Goal: Task Accomplishment & Management: Manage account settings

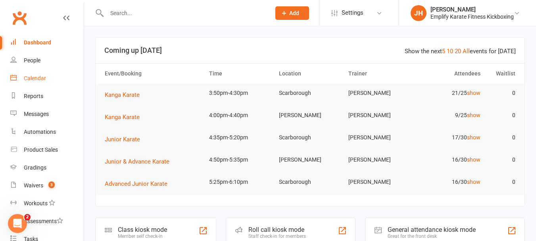
click at [53, 79] on link "Calendar" at bounding box center [46, 78] width 73 height 18
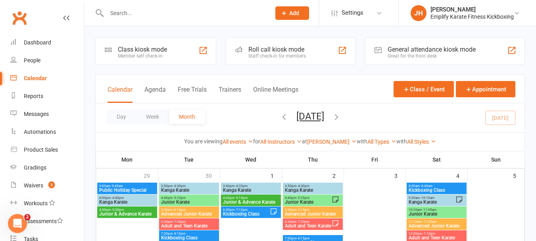
click at [140, 13] on input "text" at bounding box center [184, 13] width 161 height 11
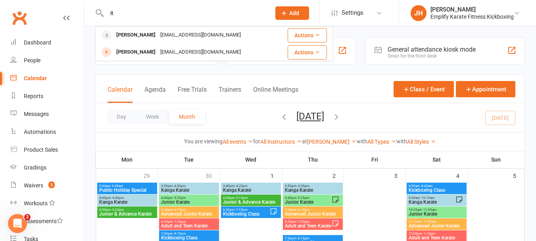
type input "i"
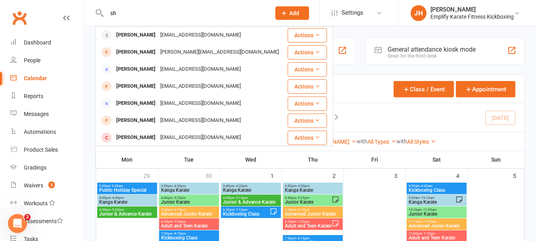
type input "s"
type input "j"
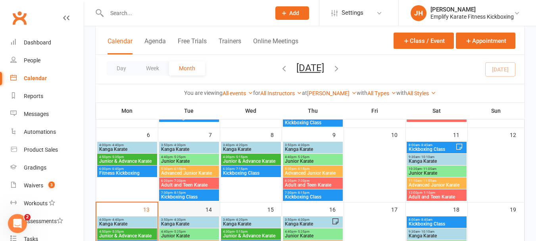
scroll to position [159, 0]
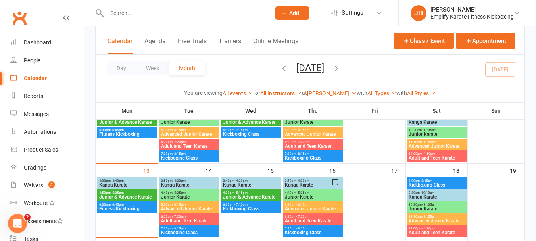
click at [134, 185] on span "Kanga Karate" at bounding box center [127, 185] width 57 height 5
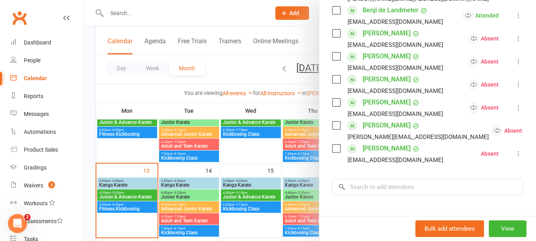
scroll to position [238, 0]
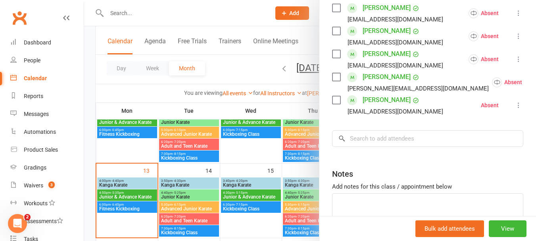
click at [140, 157] on div at bounding box center [310, 120] width 452 height 241
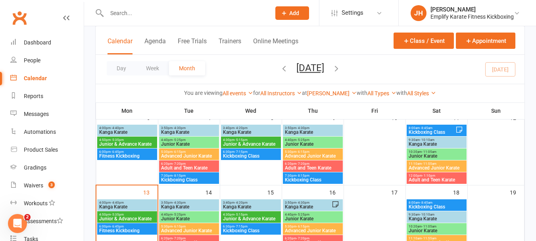
scroll to position [119, 0]
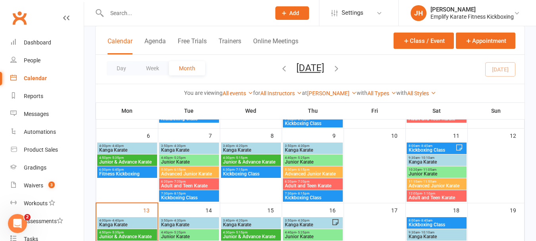
click at [127, 145] on span "4:00pm - 4:40pm" at bounding box center [127, 146] width 57 height 4
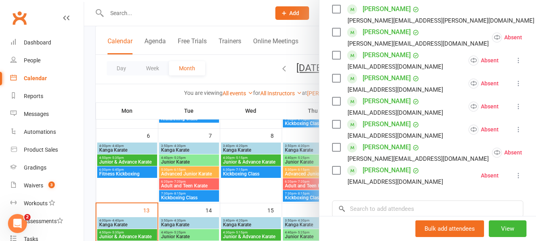
scroll to position [159, 0]
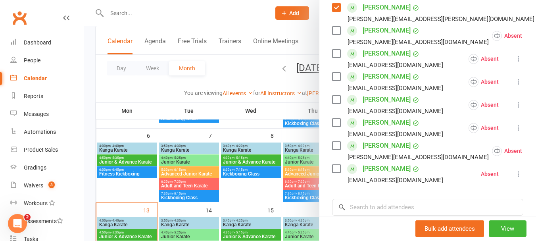
scroll to position [40, 0]
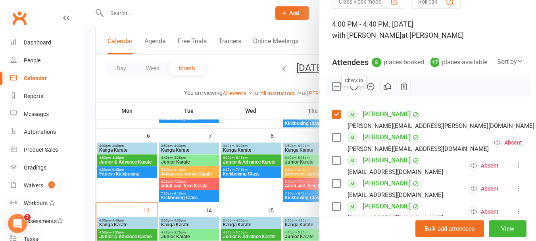
click at [353, 87] on icon "button" at bounding box center [353, 87] width 1 height 1
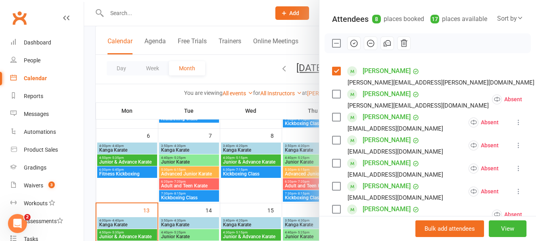
scroll to position [79, 0]
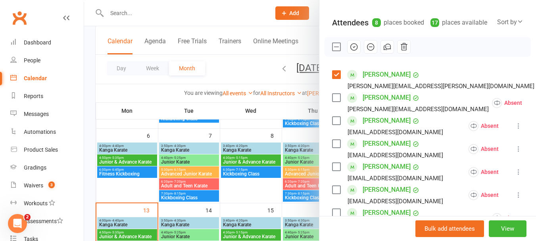
click at [332, 51] on label at bounding box center [336, 47] width 8 height 8
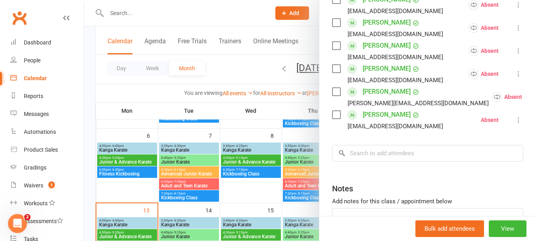
scroll to position [238, 0]
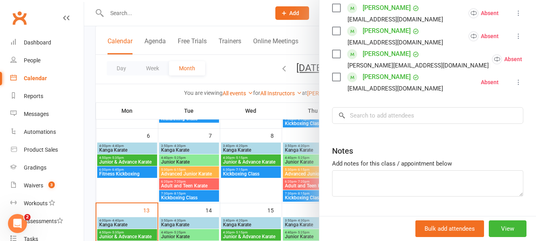
click at [422, 135] on div "Class kiosk mode Roll call 4:00 PM - 4:40 PM, [DATE] with [PERSON_NAME] at [PER…" at bounding box center [428, 16] width 217 height 441
click at [425, 122] on input "search" at bounding box center [427, 115] width 191 height 17
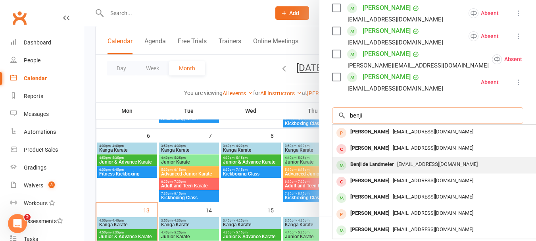
type input "benji"
click at [405, 169] on div "[EMAIL_ADDRESS][DOMAIN_NAME]" at bounding box center [451, 165] width 231 height 12
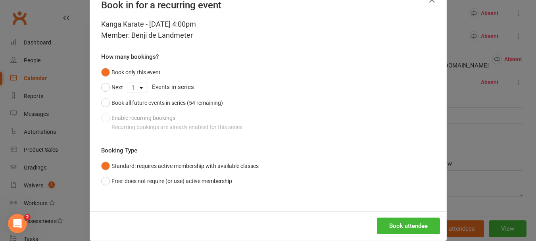
scroll to position [36, 0]
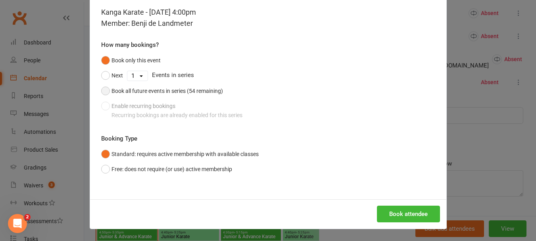
click at [119, 95] on div "Book all future events in series (54 remaining)" at bounding box center [168, 91] width 112 height 9
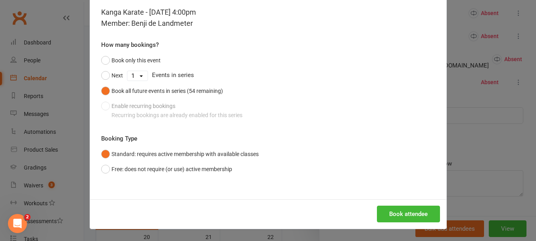
scroll to position [199, 0]
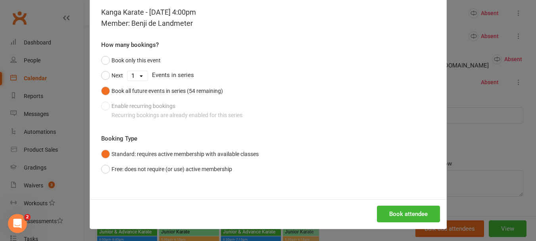
click at [371, 208] on div "Book attendee" at bounding box center [268, 213] width 357 height 29
click at [387, 216] on button "Book attendee" at bounding box center [408, 214] width 63 height 17
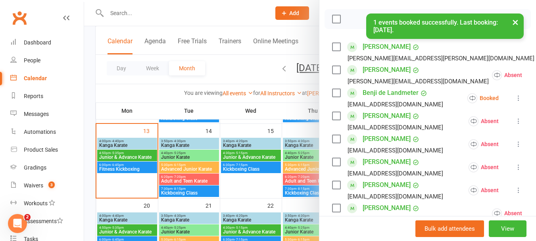
scroll to position [102, 0]
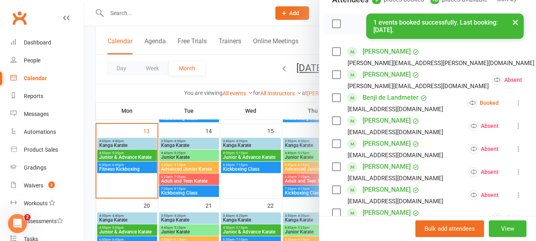
click at [514, 108] on button at bounding box center [519, 103] width 10 height 10
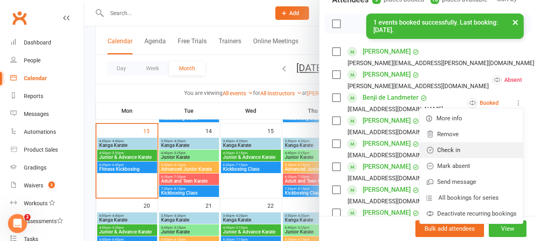
click at [448, 158] on link "Check in" at bounding box center [471, 150] width 103 height 16
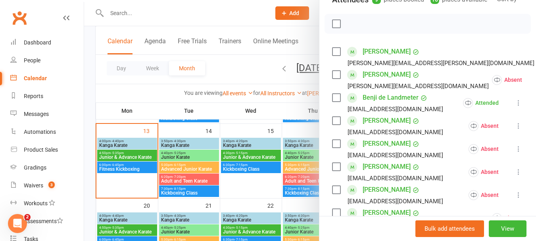
click at [170, 154] on div at bounding box center [310, 120] width 452 height 241
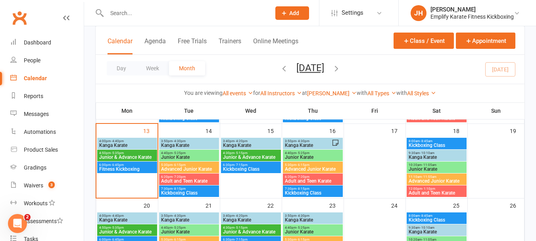
click at [137, 143] on span "Kanga Karate" at bounding box center [127, 145] width 57 height 5
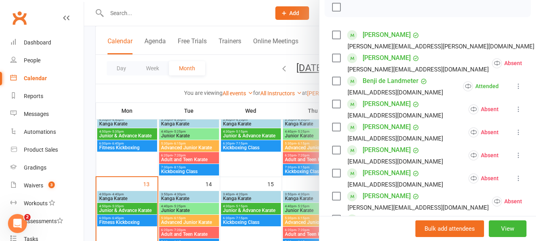
scroll to position [119, 0]
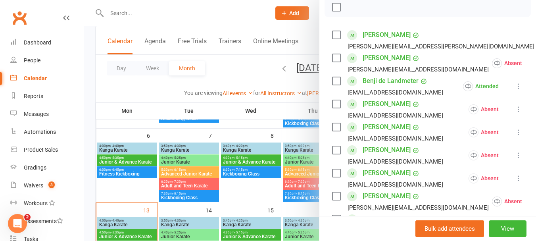
click at [121, 149] on div at bounding box center [310, 120] width 452 height 241
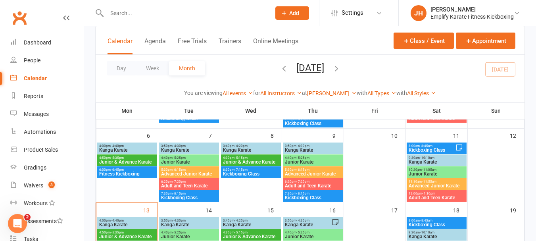
click at [123, 147] on span "- 4:40pm" at bounding box center [117, 146] width 13 height 4
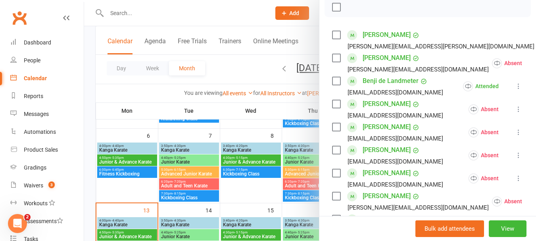
click at [183, 139] on div at bounding box center [310, 120] width 452 height 241
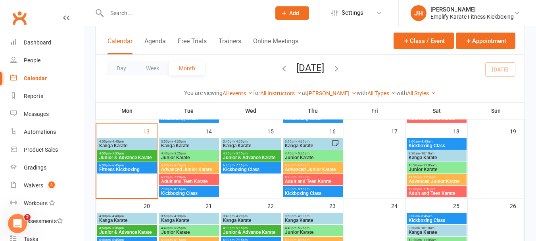
scroll to position [199, 0]
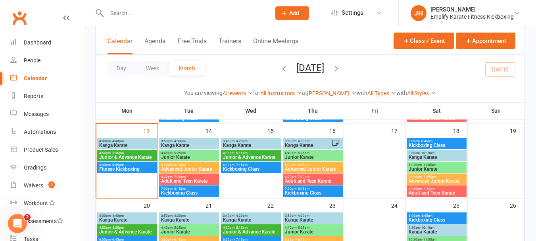
click at [129, 138] on div "4:00pm - 4:40pm Kanga Karate" at bounding box center [127, 144] width 60 height 12
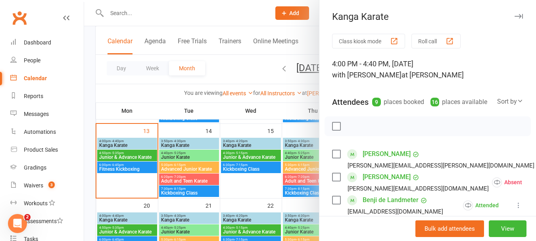
scroll to position [40, 0]
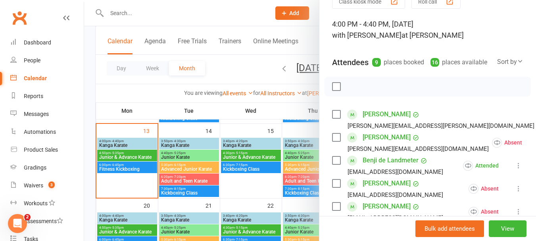
click at [338, 91] on label at bounding box center [336, 87] width 8 height 8
click at [367, 91] on icon "button" at bounding box center [370, 86] width 9 height 9
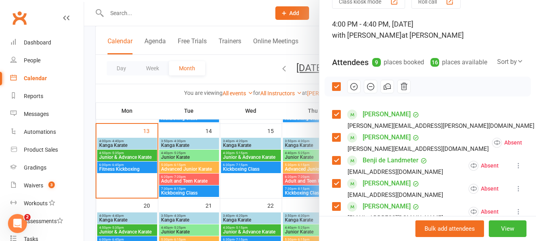
click at [333, 91] on label at bounding box center [336, 87] width 8 height 8
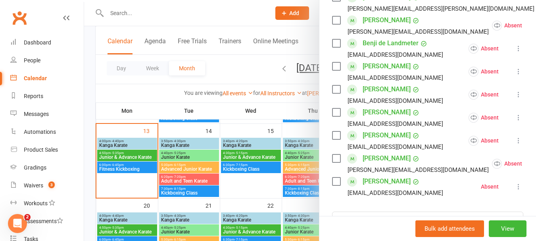
scroll to position [159, 0]
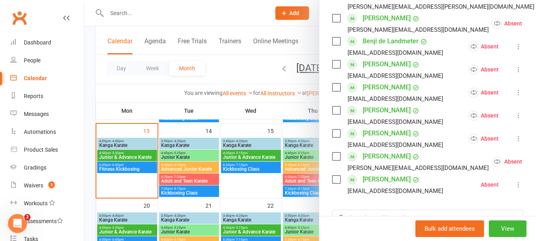
click at [332, 69] on div "Ash [PERSON_NAME] [EMAIL_ADDRESS][DOMAIN_NAME]" at bounding box center [389, 69] width 114 height 23
click at [335, 68] on label at bounding box center [336, 64] width 8 height 8
click at [334, 91] on label at bounding box center [336, 87] width 8 height 8
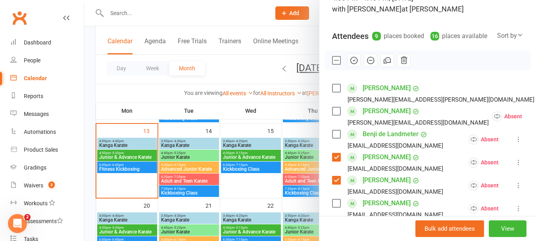
scroll to position [40, 0]
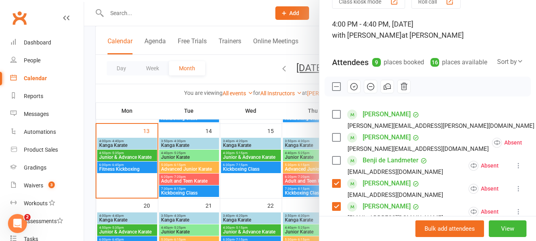
click at [352, 90] on icon "button" at bounding box center [354, 86] width 7 height 7
click at [334, 91] on label at bounding box center [336, 87] width 8 height 8
click at [333, 118] on label at bounding box center [336, 114] width 8 height 8
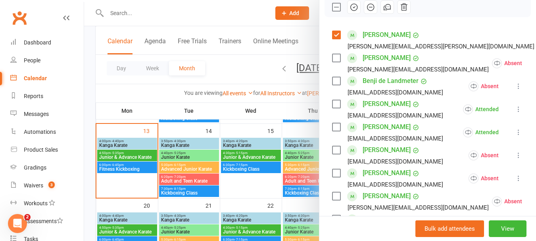
scroll to position [159, 0]
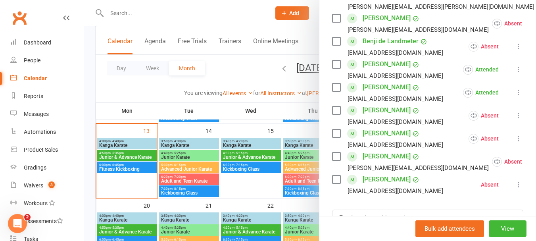
click at [333, 68] on label at bounding box center [336, 64] width 8 height 8
click at [336, 91] on label at bounding box center [336, 87] width 8 height 8
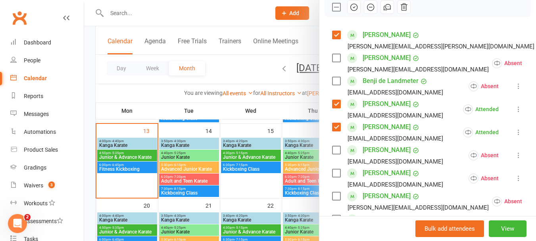
scroll to position [40, 0]
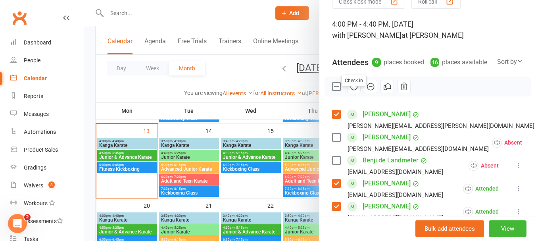
click at [351, 91] on icon "button" at bounding box center [354, 86] width 9 height 9
click at [335, 91] on label at bounding box center [336, 87] width 8 height 8
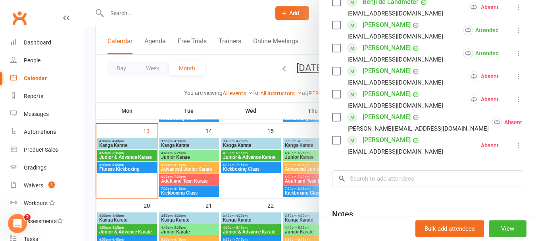
scroll to position [199, 0]
click at [515, 103] on icon at bounding box center [519, 99] width 8 height 8
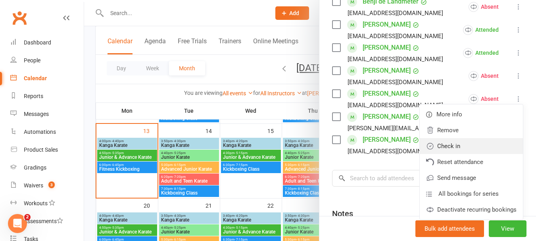
click at [449, 154] on link "Check in" at bounding box center [471, 146] width 103 height 16
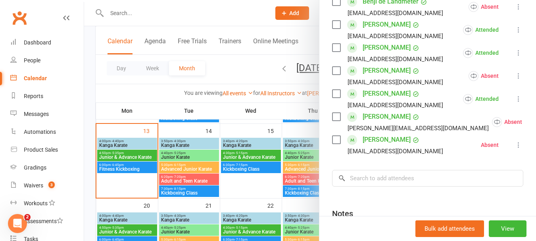
click at [536, 127] on button at bounding box center [543, 122] width 10 height 10
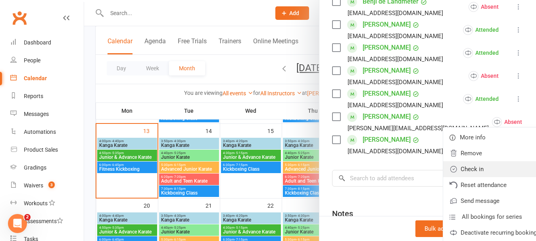
click at [443, 177] on link "Check in" at bounding box center [494, 169] width 103 height 16
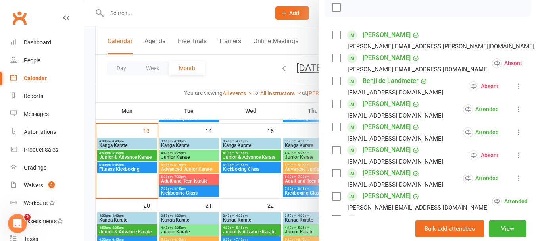
scroll to position [159, 0]
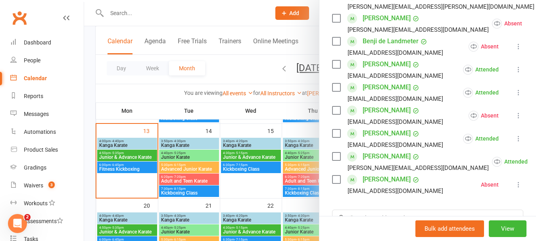
click at [515, 119] on icon at bounding box center [519, 116] width 8 height 8
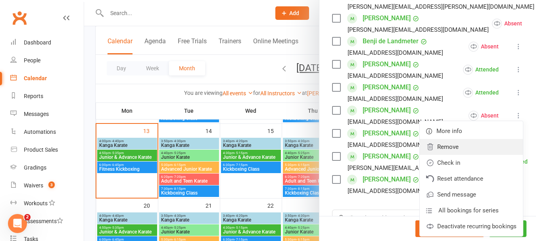
click at [454, 155] on link "Remove" at bounding box center [471, 147] width 103 height 16
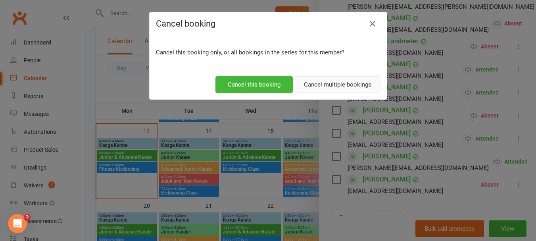
click at [324, 83] on button "Cancel multiple bookings" at bounding box center [338, 84] width 86 height 17
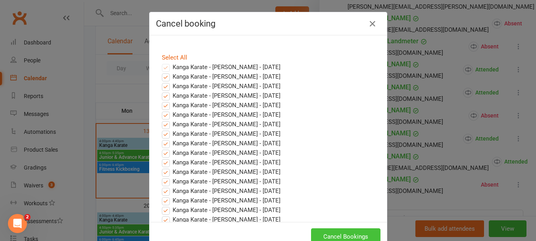
click at [345, 235] on button "Cancel Bookings" at bounding box center [345, 236] width 69 height 17
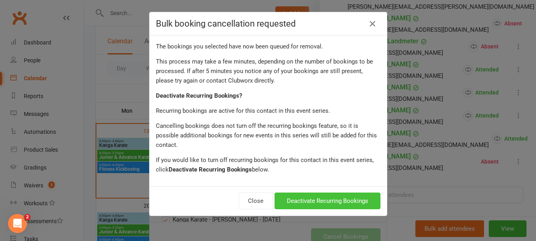
click at [355, 195] on button "Deactivate Recurring Bookings" at bounding box center [328, 201] width 106 height 17
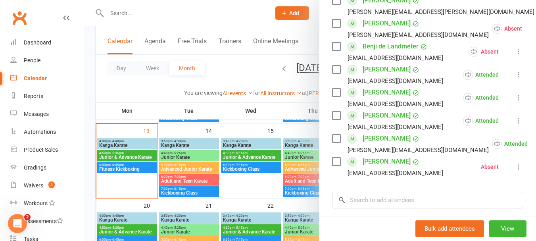
scroll to position [199, 0]
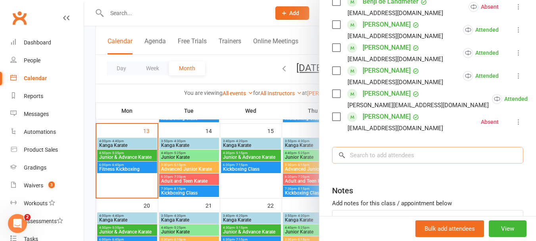
click at [398, 160] on input "search" at bounding box center [427, 155] width 191 height 17
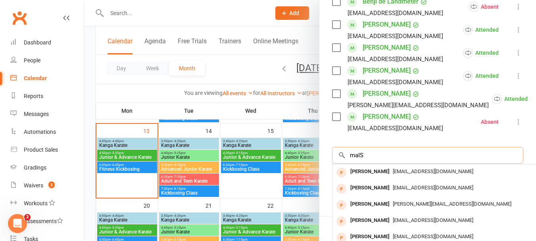
type input "maIS"
click at [335, 52] on label at bounding box center [336, 48] width 8 height 8
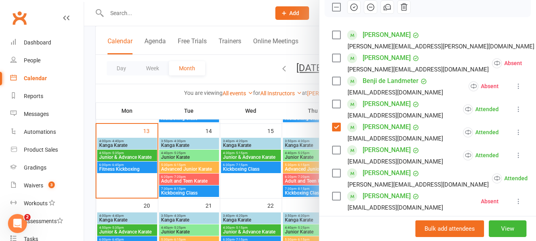
scroll to position [159, 0]
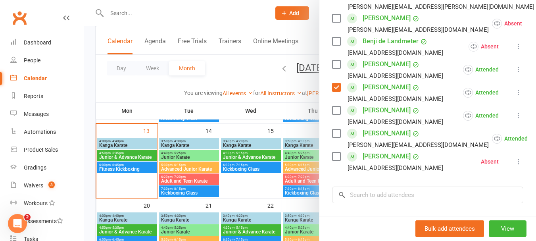
click at [335, 115] on div "[PERSON_NAME] [EMAIL_ADDRESS][DOMAIN_NAME]" at bounding box center [389, 115] width 114 height 23
click at [337, 114] on label at bounding box center [336, 110] width 8 height 8
click at [333, 68] on label at bounding box center [336, 64] width 8 height 8
click at [335, 45] on label at bounding box center [336, 41] width 8 height 8
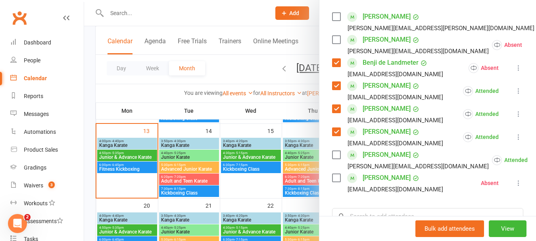
scroll to position [119, 0]
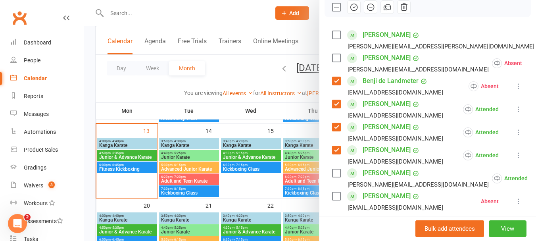
click at [332, 39] on label at bounding box center [336, 35] width 8 height 8
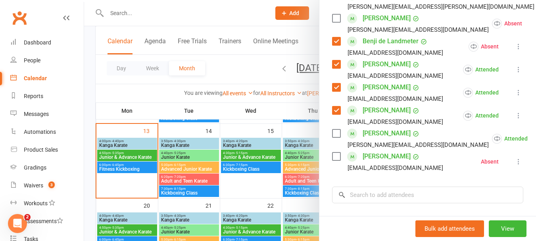
click at [336, 137] on label at bounding box center [336, 133] width 8 height 8
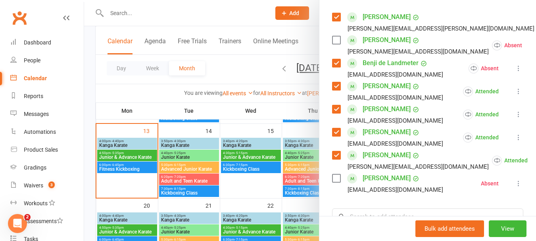
scroll to position [189, 0]
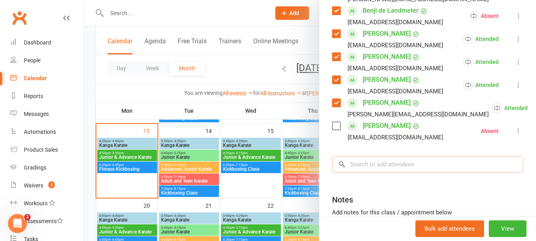
click at [397, 173] on input "search" at bounding box center [427, 164] width 191 height 17
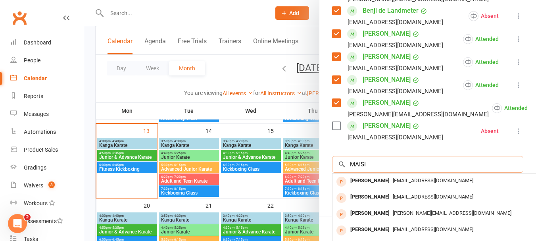
type input "MAISIE"
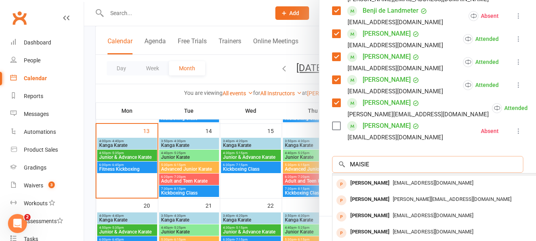
scroll to position [0, 0]
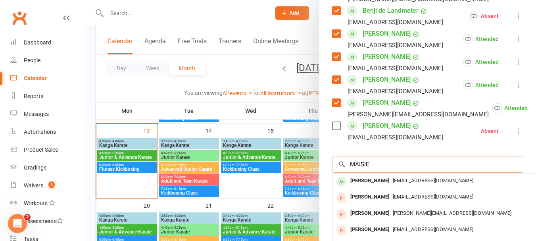
click at [503, 173] on input "MAISIE" at bounding box center [427, 164] width 191 height 17
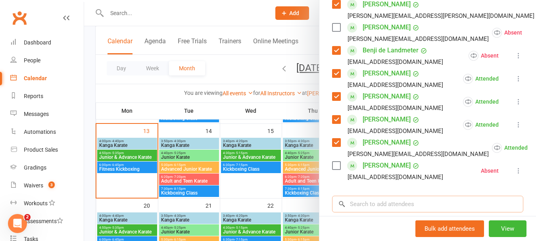
scroll to position [189, 0]
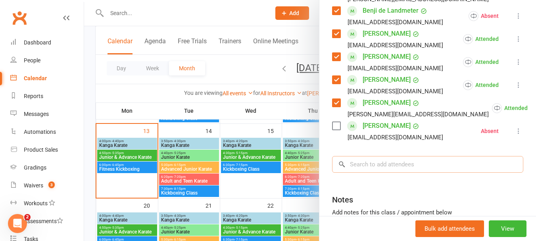
click at [380, 173] on input "search" at bounding box center [427, 164] width 191 height 17
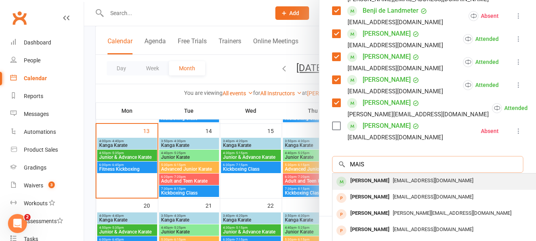
drag, startPoint x: 379, startPoint y: 177, endPoint x: 379, endPoint y: 199, distance: 21.8
click at [379, 173] on div "MAIS × No results [PERSON_NAME] [PERSON_NAME][EMAIL_ADDRESS][DOMAIN_NAME] [PERS…" at bounding box center [427, 164] width 191 height 17
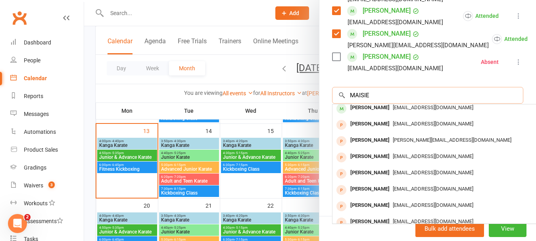
scroll to position [0, 0]
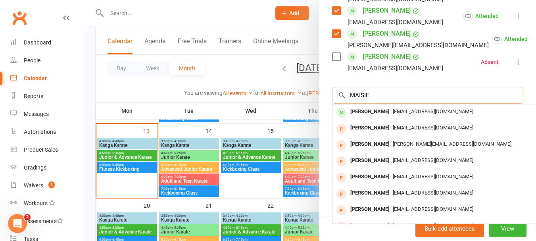
click at [501, 94] on input "MAISIE" at bounding box center [427, 95] width 191 height 17
drag, startPoint x: 488, startPoint y: 93, endPoint x: 480, endPoint y: 93, distance: 7.9
click at [487, 93] on input "MAISIE" at bounding box center [427, 95] width 191 height 17
drag, startPoint x: 422, startPoint y: 85, endPoint x: 358, endPoint y: 85, distance: 64.7
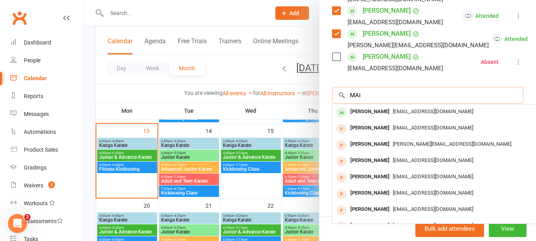
click at [383, 94] on input "MAI" at bounding box center [427, 95] width 191 height 17
type input "M"
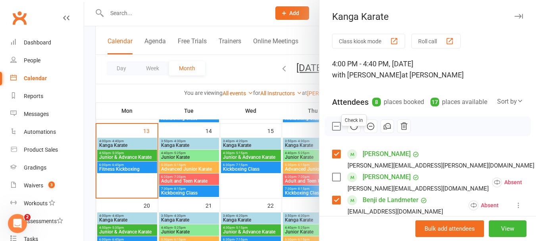
click at [347, 133] on button "button" at bounding box center [353, 125] width 13 height 13
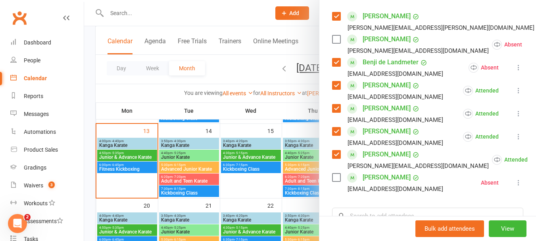
scroll to position [119, 0]
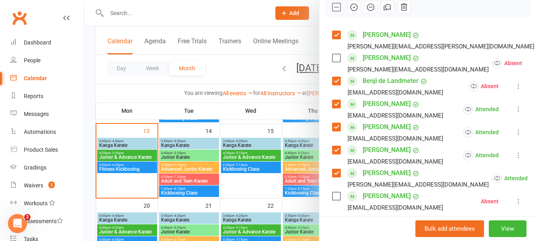
click at [350, 12] on icon "button" at bounding box center [354, 7] width 9 height 9
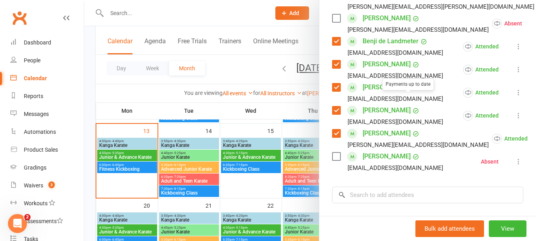
click at [412, 91] on icon at bounding box center [415, 87] width 7 height 7
click at [333, 45] on label at bounding box center [336, 41] width 8 height 8
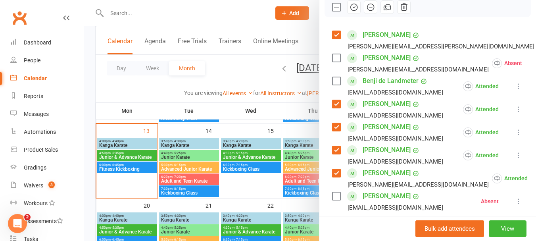
click at [332, 39] on label at bounding box center [336, 35] width 8 height 8
click at [333, 108] on label at bounding box center [336, 104] width 8 height 8
click at [332, 131] on label at bounding box center [336, 127] width 8 height 8
click at [332, 154] on label at bounding box center [336, 150] width 8 height 8
click at [329, 184] on div "Class kiosk mode Roll call 4:00 PM - 4:40 PM, [DATE] with [PERSON_NAME] at [PER…" at bounding box center [428, 135] width 217 height 441
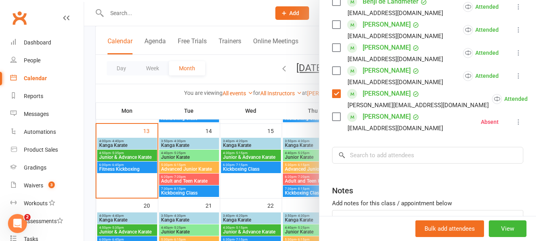
click at [334, 98] on label at bounding box center [336, 94] width 8 height 8
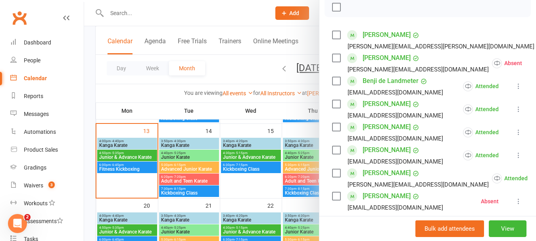
click at [333, 85] on label at bounding box center [336, 81] width 8 height 8
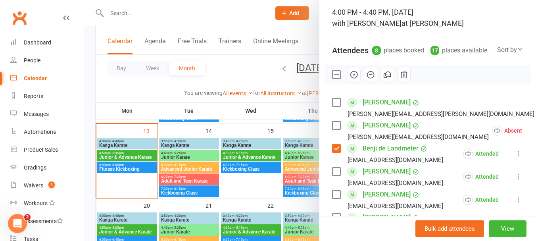
scroll to position [40, 0]
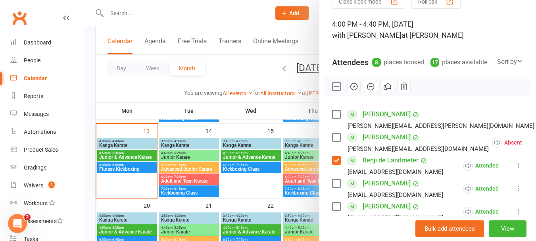
click at [441, 82] on div "Class kiosk mode Roll call 4:00 PM - 4:40 PM, [DATE] with [PERSON_NAME] at [PER…" at bounding box center [428, 214] width 217 height 441
click at [335, 164] on label at bounding box center [336, 160] width 8 height 8
click at [265, 195] on div at bounding box center [310, 120] width 452 height 241
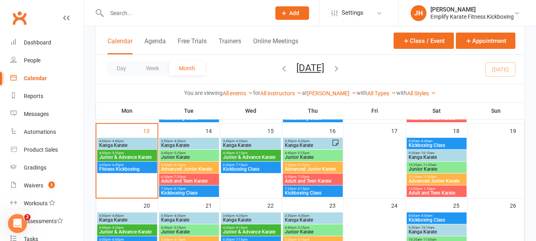
click at [140, 138] on div "4:00pm - 4:40pm Kanga Karate" at bounding box center [127, 144] width 60 height 12
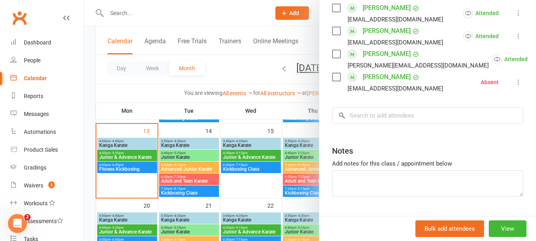
scroll to position [0, 0]
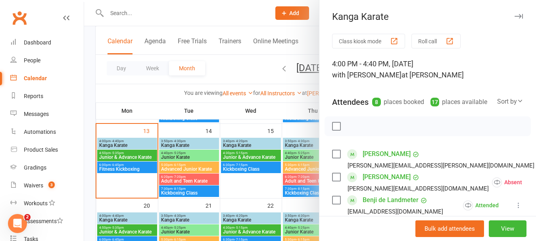
click at [108, 161] on div at bounding box center [310, 120] width 452 height 241
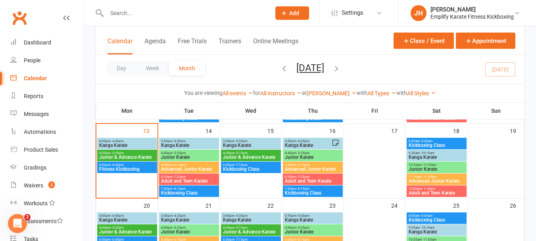
click at [149, 152] on span "4:50pm - 5:35pm" at bounding box center [127, 153] width 57 height 4
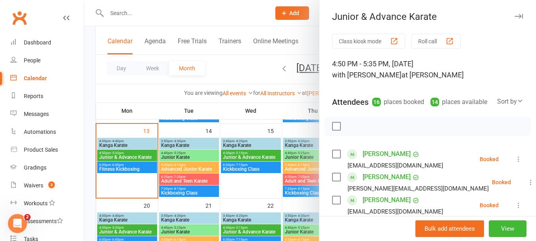
click at [149, 152] on div at bounding box center [310, 120] width 452 height 241
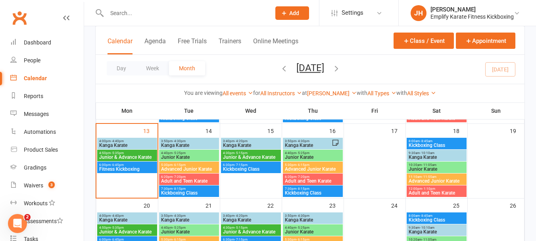
click at [137, 154] on span "4:50pm - 5:35pm" at bounding box center [127, 153] width 57 height 4
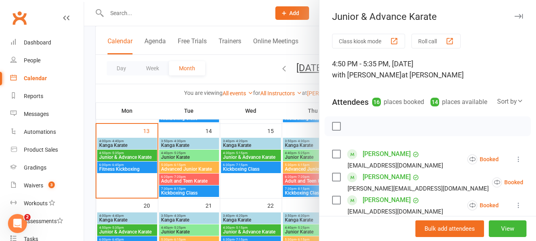
click at [337, 130] on label at bounding box center [336, 126] width 8 height 8
click at [364, 133] on button "button" at bounding box center [370, 125] width 13 height 13
click at [332, 130] on label at bounding box center [336, 126] width 8 height 8
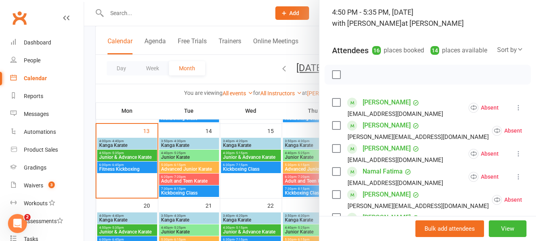
scroll to position [119, 0]
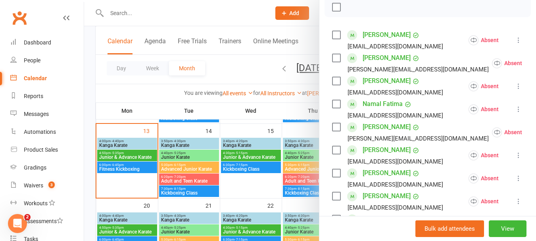
click at [335, 39] on label at bounding box center [336, 35] width 8 height 8
click at [334, 62] on label at bounding box center [336, 58] width 8 height 8
click at [334, 85] on label at bounding box center [336, 81] width 8 height 8
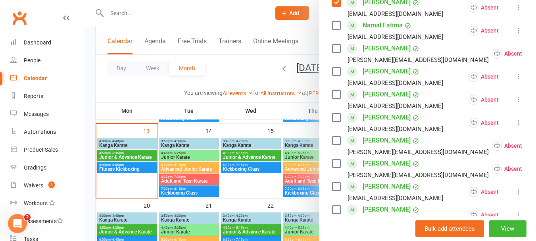
scroll to position [199, 0]
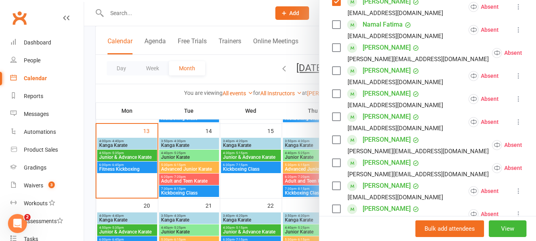
click at [335, 29] on label at bounding box center [336, 25] width 8 height 8
click at [334, 52] on label at bounding box center [336, 48] width 8 height 8
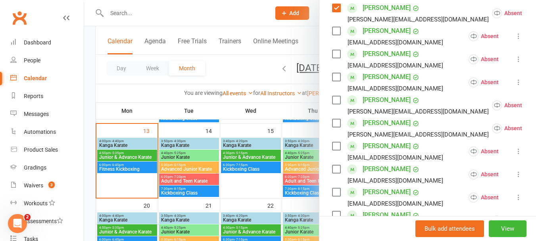
scroll to position [0, 0]
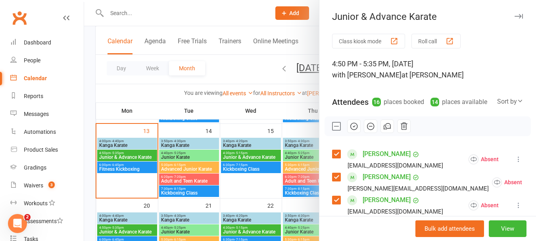
click at [333, 130] on label at bounding box center [336, 126] width 8 height 8
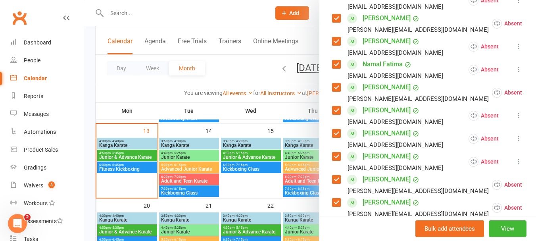
scroll to position [199, 0]
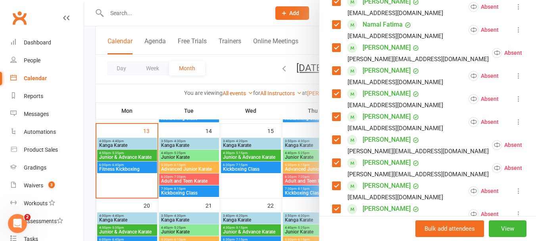
click at [332, 144] on label at bounding box center [336, 140] width 8 height 8
click at [335, 167] on label at bounding box center [336, 163] width 8 height 8
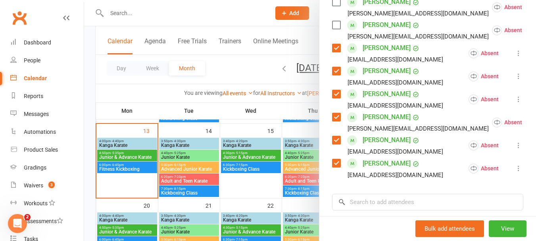
scroll to position [357, 0]
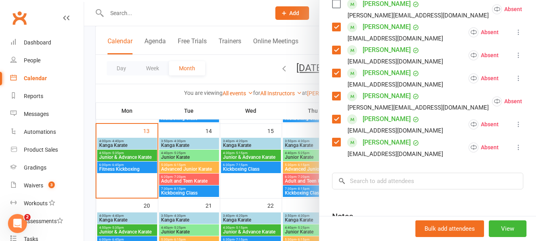
click at [335, 146] on label at bounding box center [336, 142] width 8 height 8
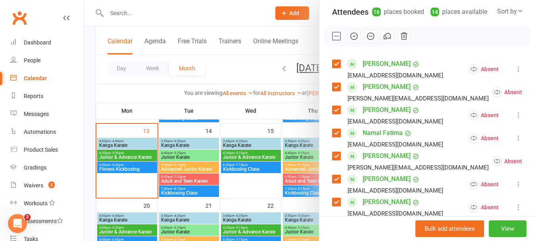
scroll to position [79, 0]
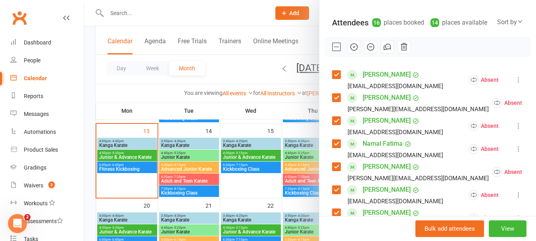
click at [350, 51] on icon "button" at bounding box center [354, 46] width 9 height 9
click at [332, 51] on label at bounding box center [336, 47] width 8 height 8
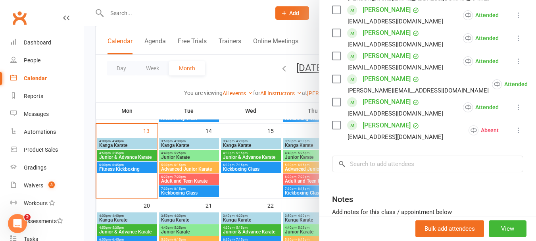
scroll to position [397, 0]
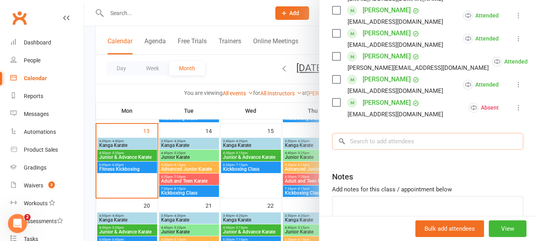
click at [378, 150] on input "search" at bounding box center [427, 141] width 191 height 17
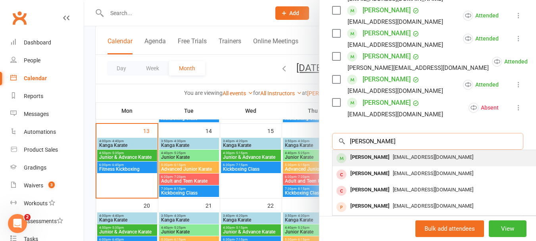
type input "[PERSON_NAME]"
click at [382, 163] on div "[PERSON_NAME]" at bounding box center [370, 158] width 46 height 12
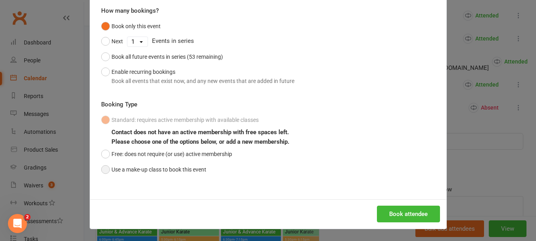
click at [168, 166] on button "Use a make-up class to book this event" at bounding box center [153, 169] width 105 height 15
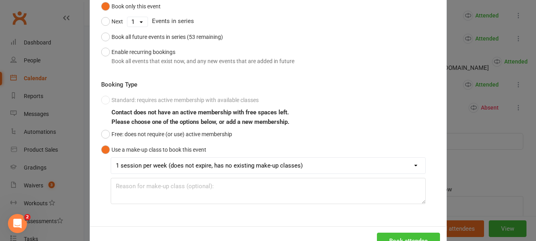
scroll to position [117, 0]
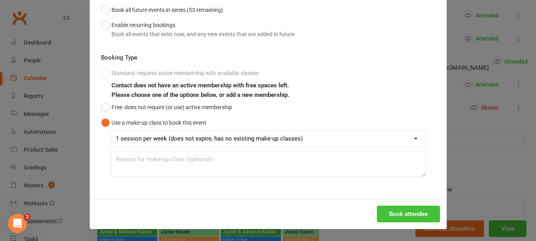
click at [436, 219] on button "Book attendee" at bounding box center [408, 214] width 63 height 17
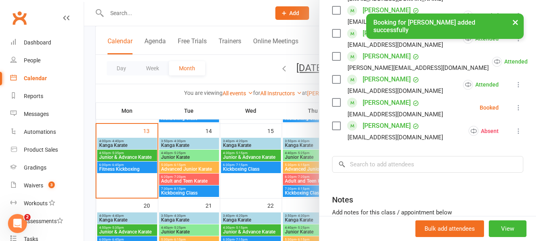
click at [426, 173] on input "search" at bounding box center [427, 164] width 191 height 17
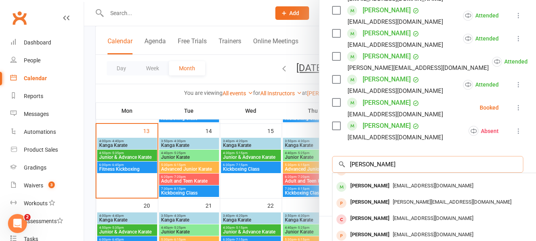
scroll to position [44, 0]
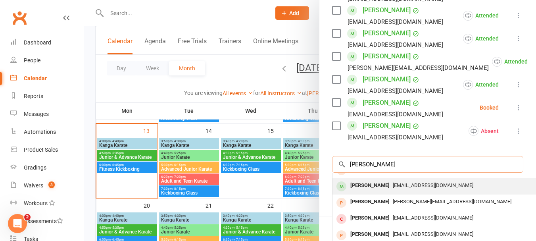
type input "[PERSON_NAME]"
click at [401, 188] on span "[EMAIL_ADDRESS][DOMAIN_NAME]" at bounding box center [433, 185] width 81 height 6
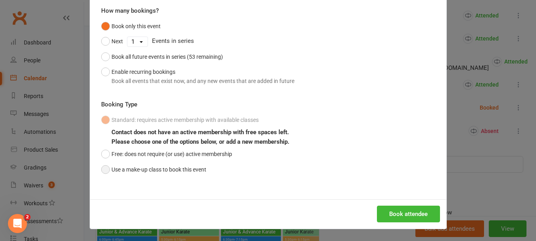
click at [181, 169] on button "Use a make-up class to book this event" at bounding box center [153, 169] width 105 height 15
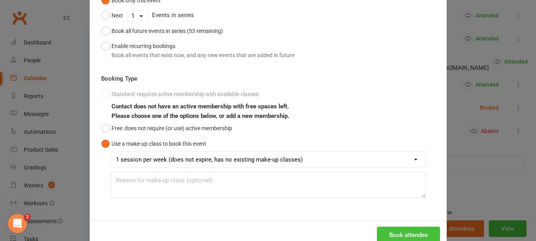
scroll to position [117, 0]
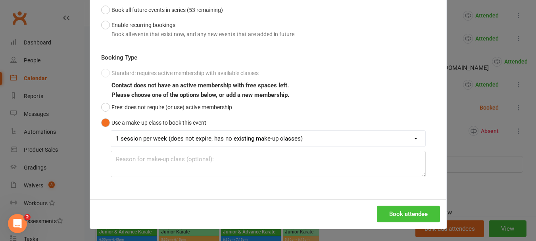
click at [378, 211] on button "Book attendee" at bounding box center [408, 214] width 63 height 17
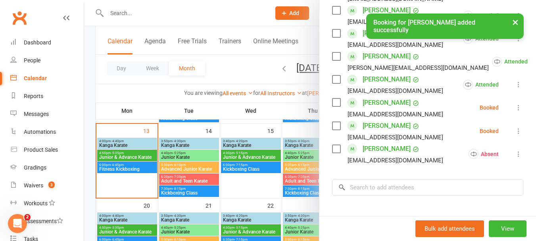
click at [333, 106] on label at bounding box center [336, 102] width 8 height 8
click at [335, 130] on label at bounding box center [336, 126] width 8 height 8
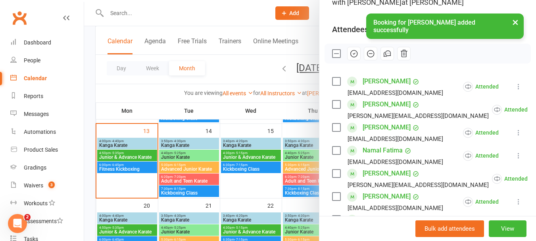
scroll to position [0, 0]
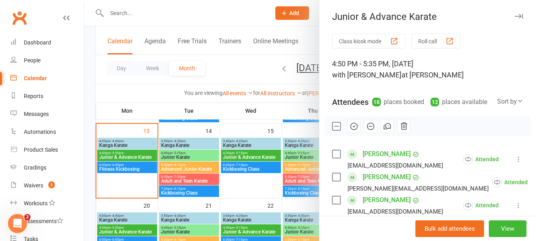
click at [353, 131] on icon "button" at bounding box center [354, 126] width 9 height 9
click at [328, 135] on div at bounding box center [428, 126] width 206 height 20
click at [337, 130] on label at bounding box center [336, 126] width 8 height 8
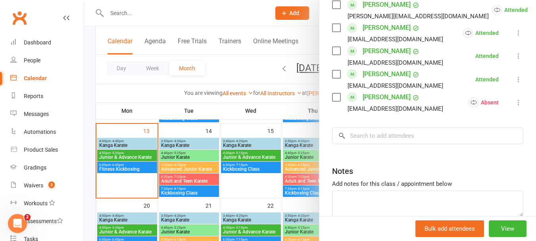
scroll to position [499, 0]
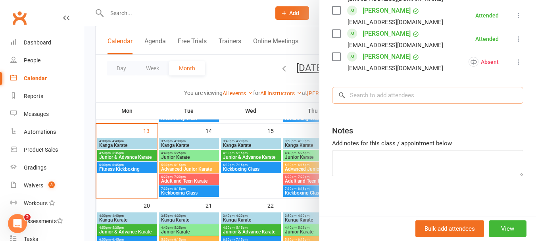
click at [382, 92] on input "search" at bounding box center [427, 95] width 191 height 17
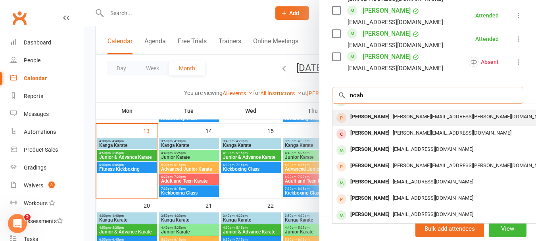
scroll to position [44, 0]
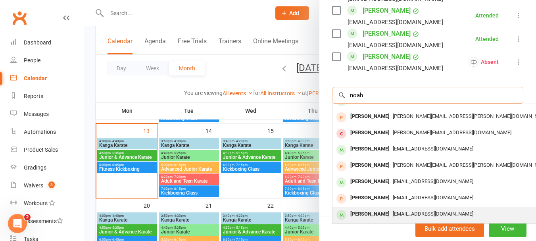
type input "noah"
click at [394, 211] on div "[EMAIL_ADDRESS][DOMAIN_NAME]" at bounding box center [451, 214] width 231 height 12
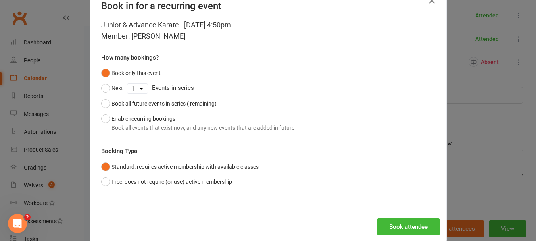
scroll to position [36, 0]
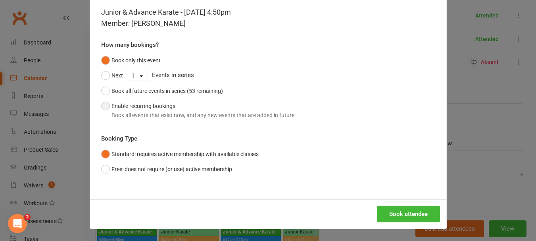
click at [122, 116] on div "Book all events that exist now, and any new events that are added in future" at bounding box center [203, 115] width 183 height 9
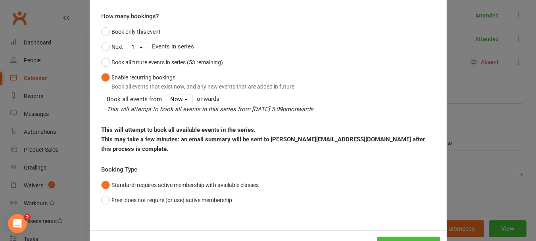
scroll to position [86, 0]
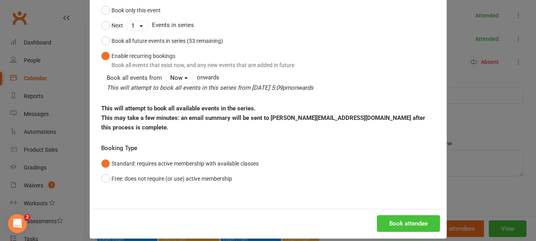
click at [396, 216] on button "Book attendee" at bounding box center [408, 223] width 63 height 17
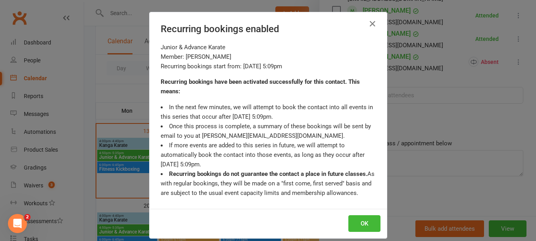
scroll to position [522, 0]
click at [363, 224] on button "OK" at bounding box center [365, 223] width 32 height 17
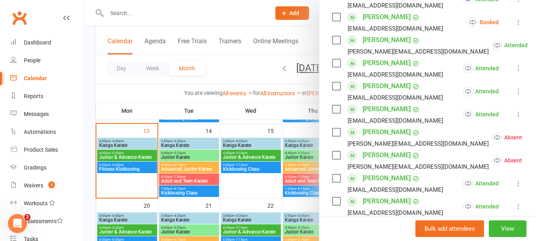
scroll to position [125, 0]
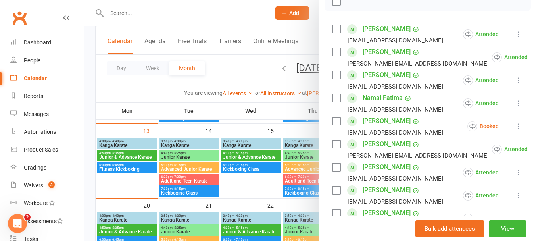
click at [515, 130] on icon at bounding box center [519, 126] width 8 height 8
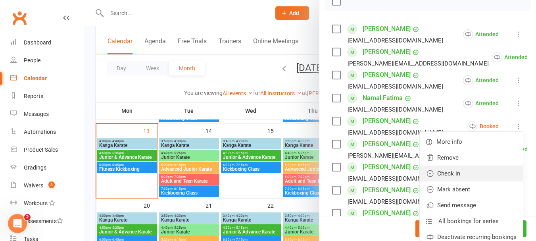
click at [459, 181] on link "Check in" at bounding box center [471, 174] width 103 height 16
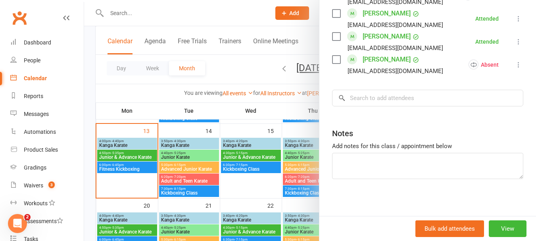
scroll to position [522, 0]
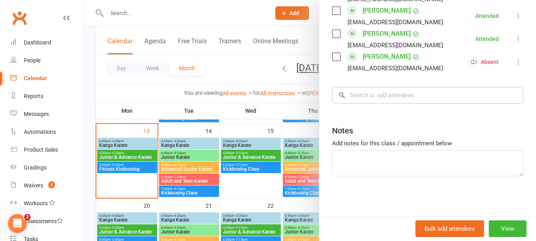
click at [408, 91] on input "search" at bounding box center [427, 95] width 191 height 17
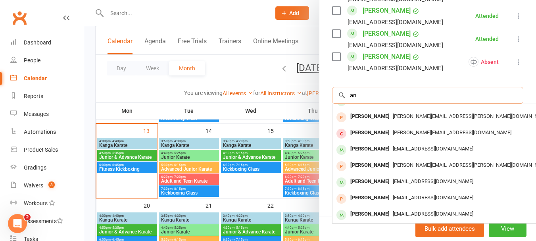
scroll to position [0, 0]
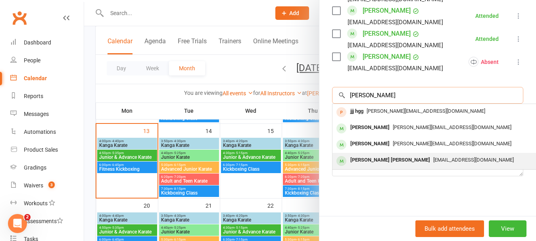
type input "[PERSON_NAME]"
click at [434, 160] on span "[EMAIL_ADDRESS][DOMAIN_NAME]" at bounding box center [474, 160] width 81 height 6
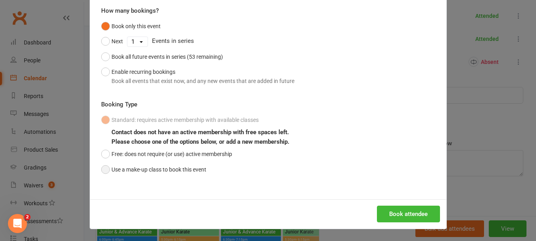
click at [134, 171] on button "Use a make-up class to book this event" at bounding box center [153, 169] width 105 height 15
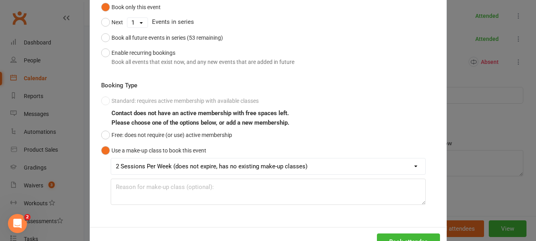
scroll to position [117, 0]
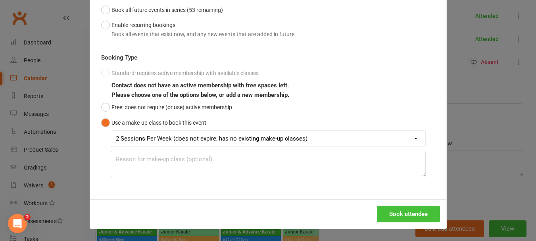
click at [377, 215] on button "Book attendee" at bounding box center [408, 214] width 63 height 17
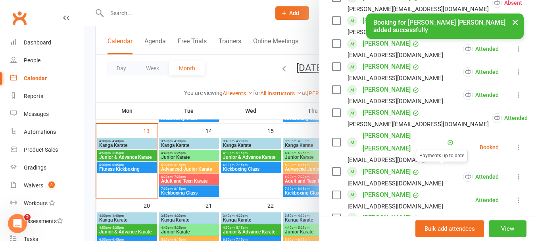
scroll to position [363, 0]
click at [515, 150] on icon at bounding box center [519, 148] width 8 height 8
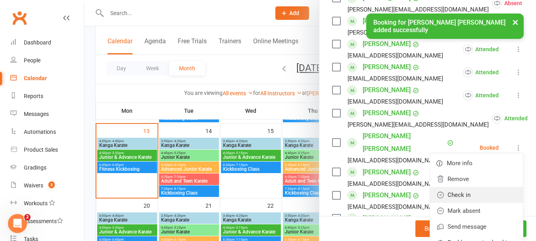
click at [462, 199] on link "Check in" at bounding box center [476, 195] width 93 height 16
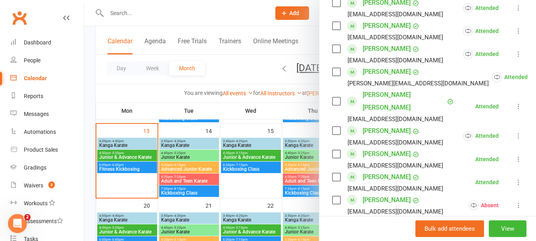
scroll to position [403, 0]
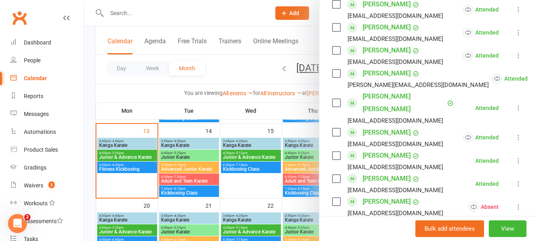
click at [347, 150] on span at bounding box center [352, 155] width 10 height 10
click at [252, 182] on div at bounding box center [310, 120] width 452 height 241
